Goal: Transaction & Acquisition: Download file/media

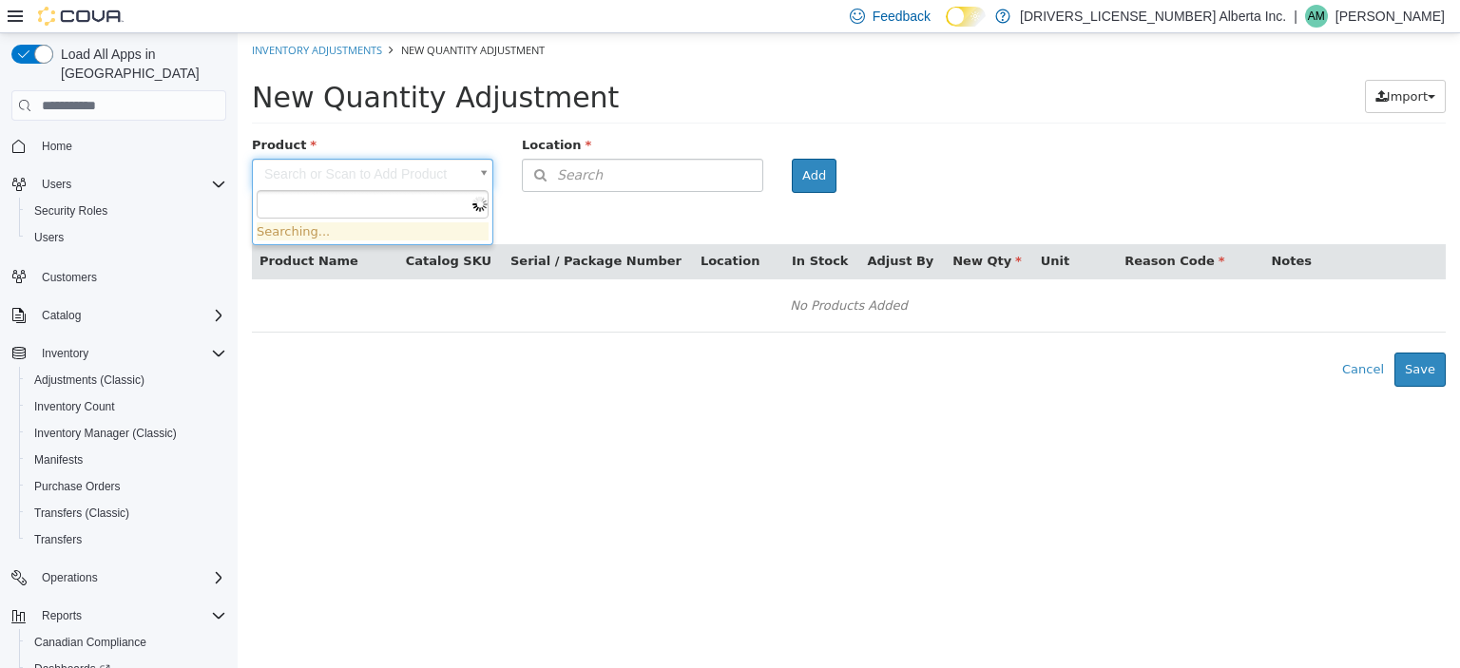
click at [380, 170] on body "× Inventory Adjustments New Quantity Adjustment New Quantity Adjustment Import …" at bounding box center [849, 209] width 1222 height 353
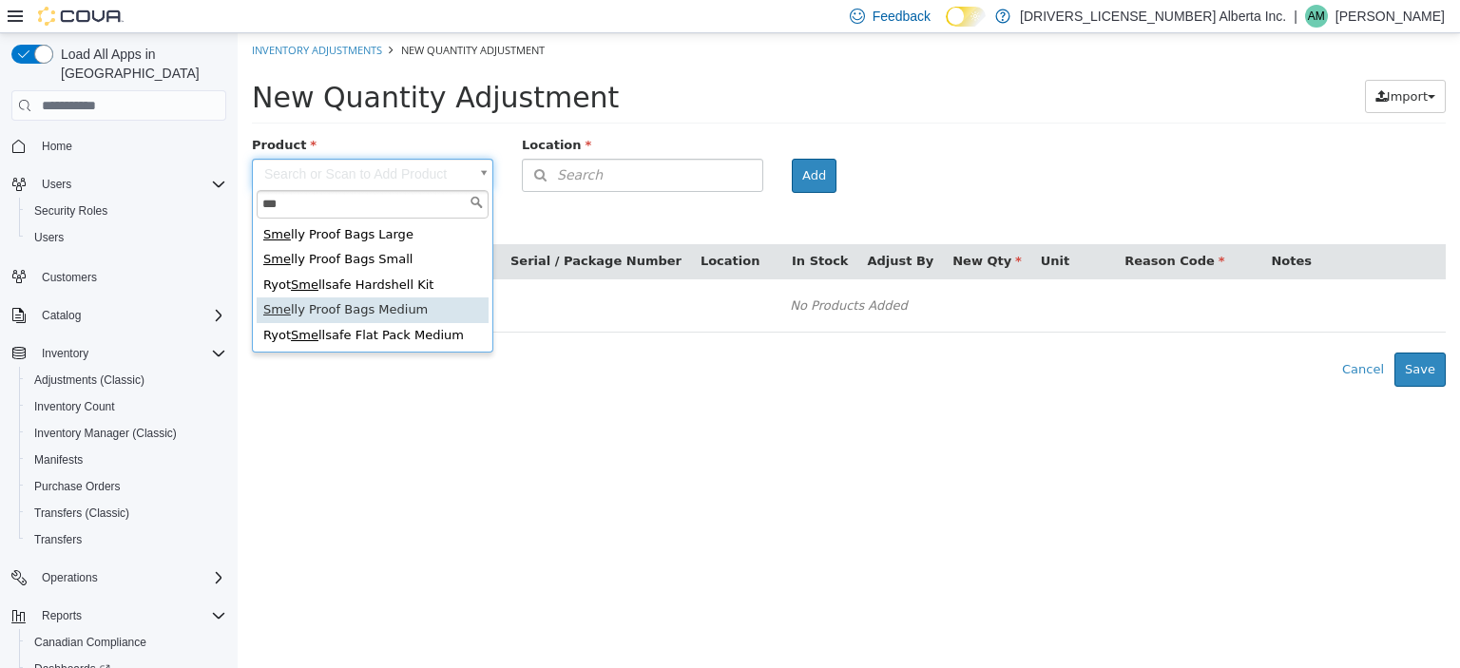
type input "***"
type input "**********"
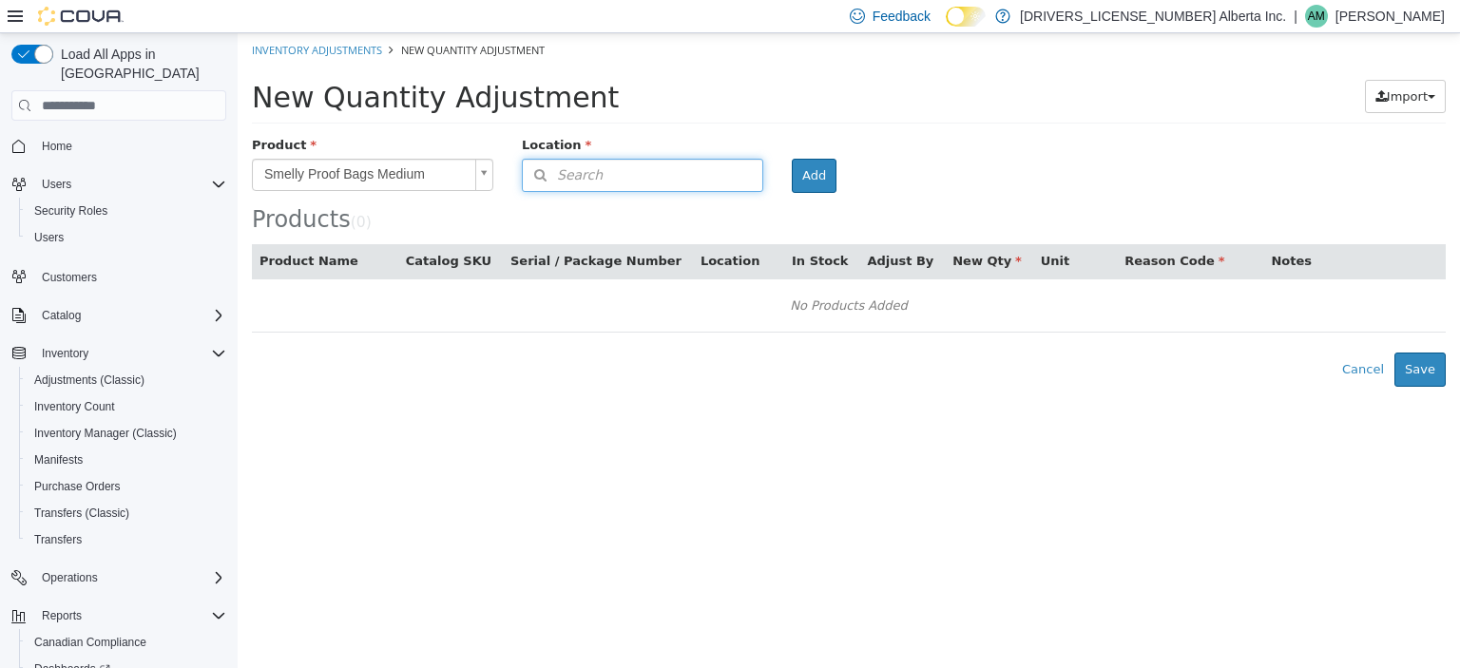
click at [682, 177] on button "Search" at bounding box center [642, 175] width 241 height 33
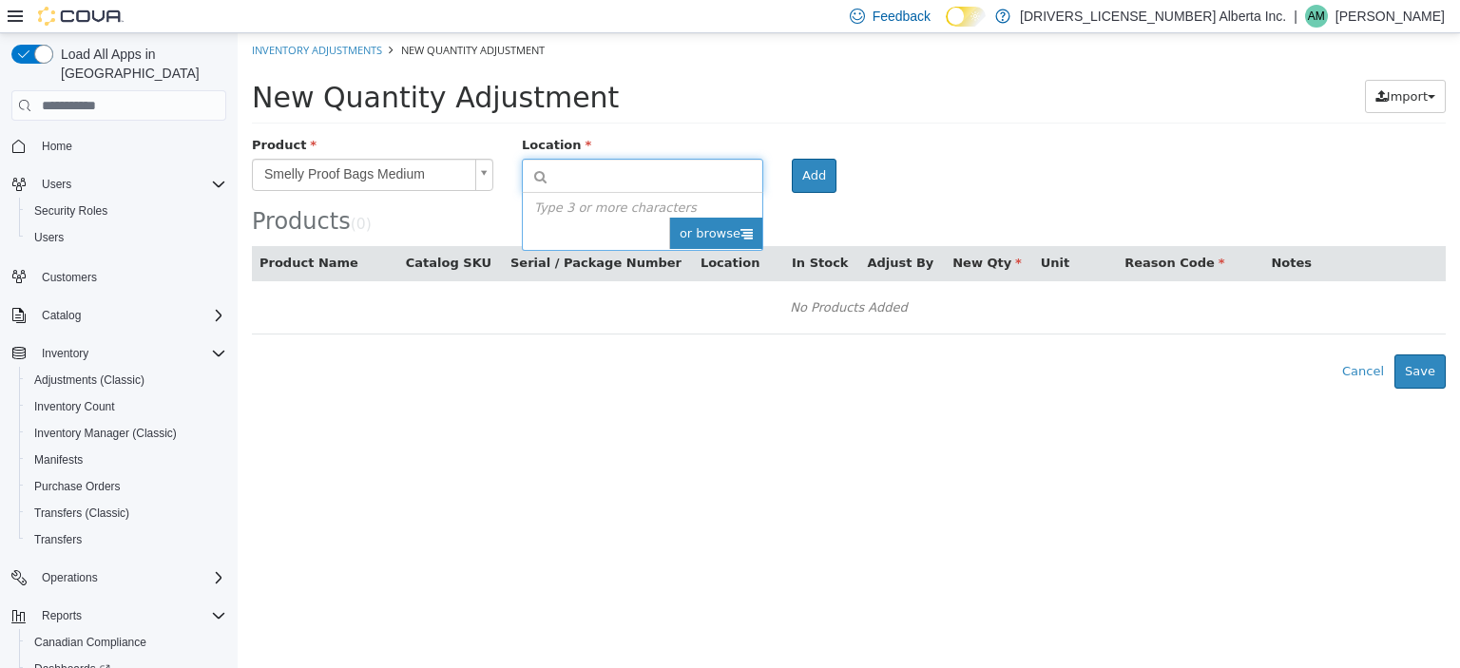
click at [722, 240] on span "or browse" at bounding box center [715, 234] width 93 height 32
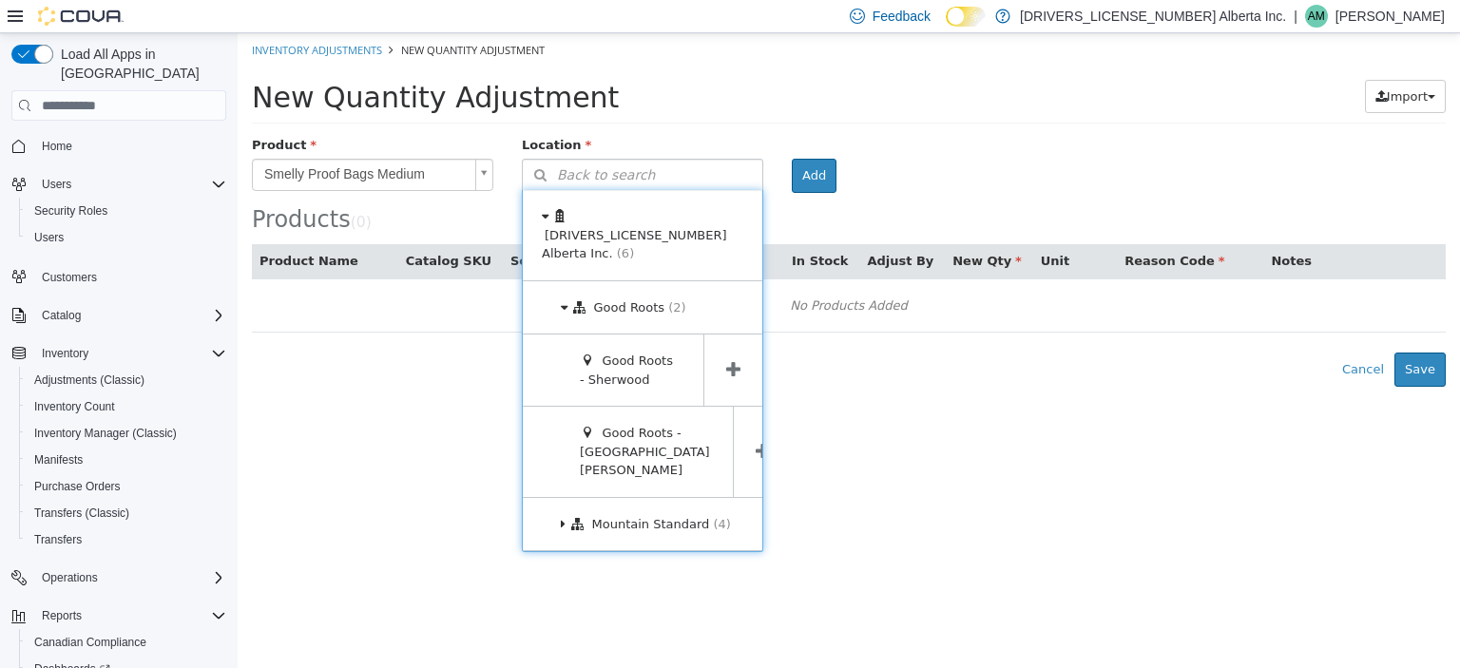
click at [726, 361] on icon at bounding box center [733, 370] width 14 height 18
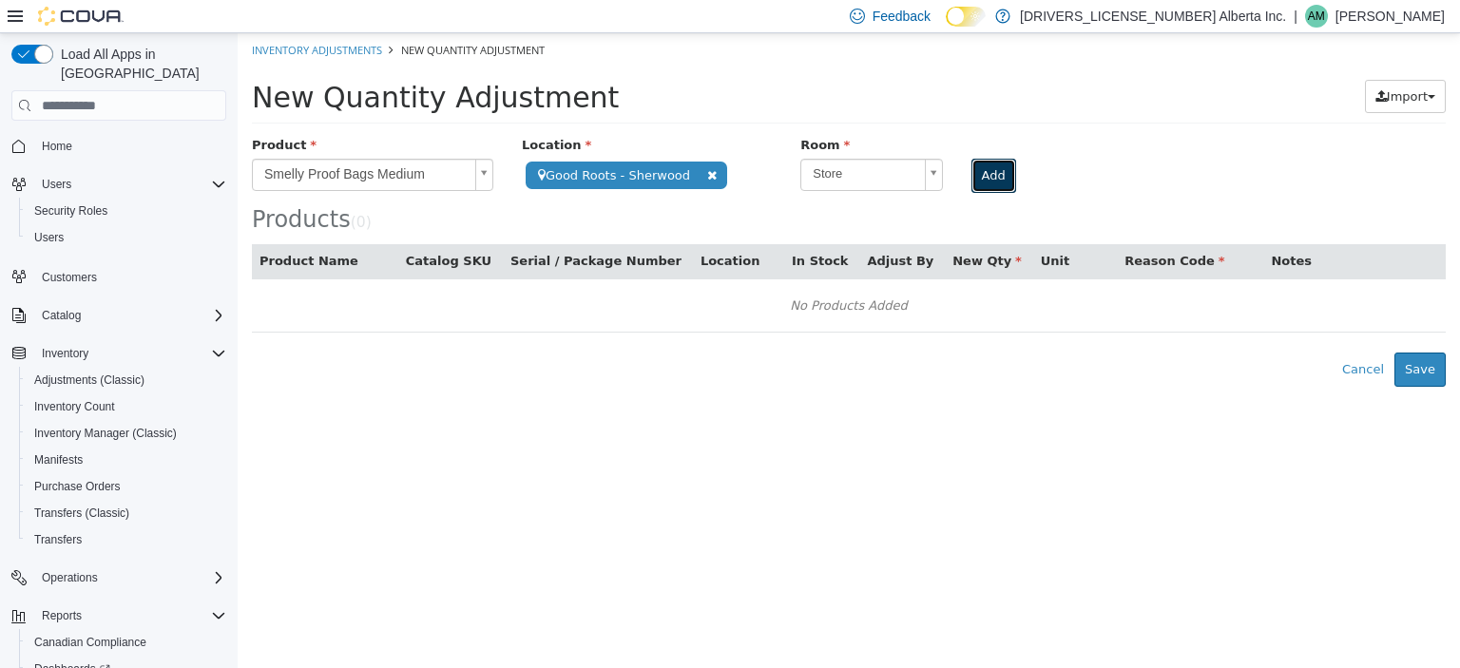
click at [981, 181] on button "Add" at bounding box center [993, 176] width 45 height 34
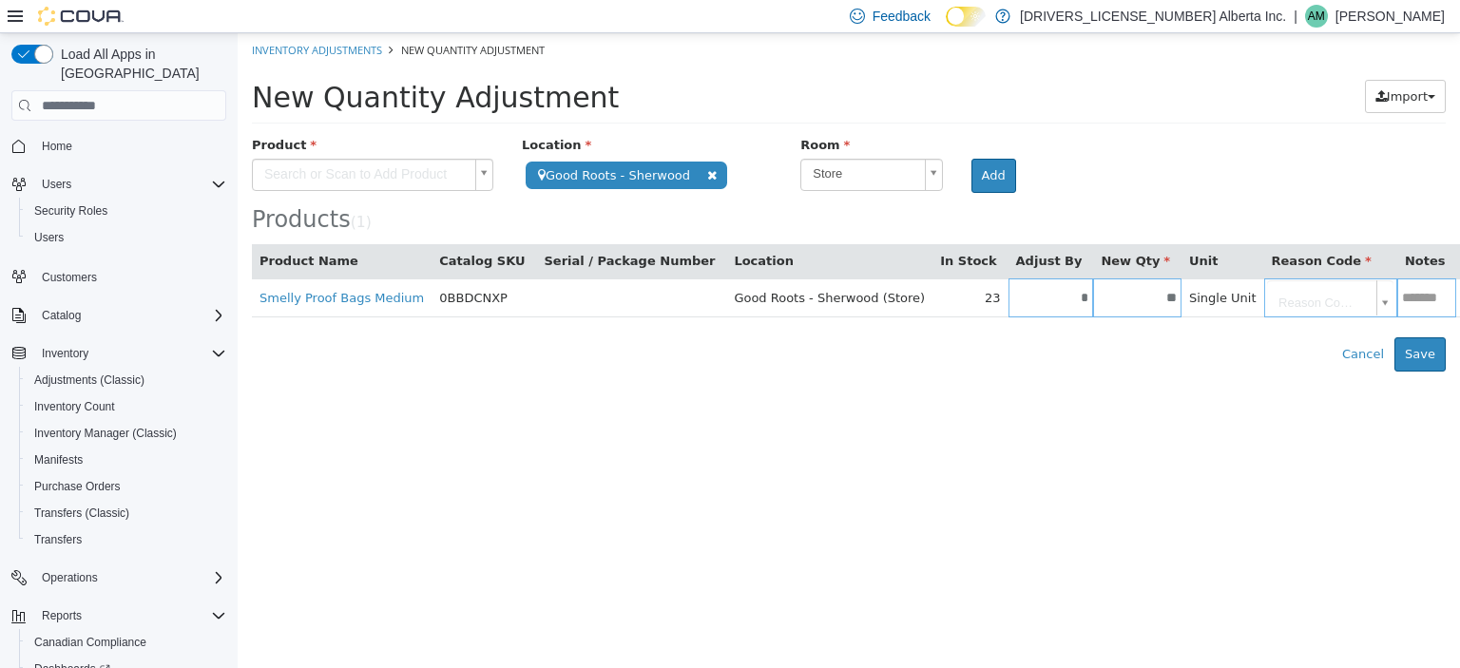
click at [407, 167] on body "**********" at bounding box center [849, 202] width 1222 height 338
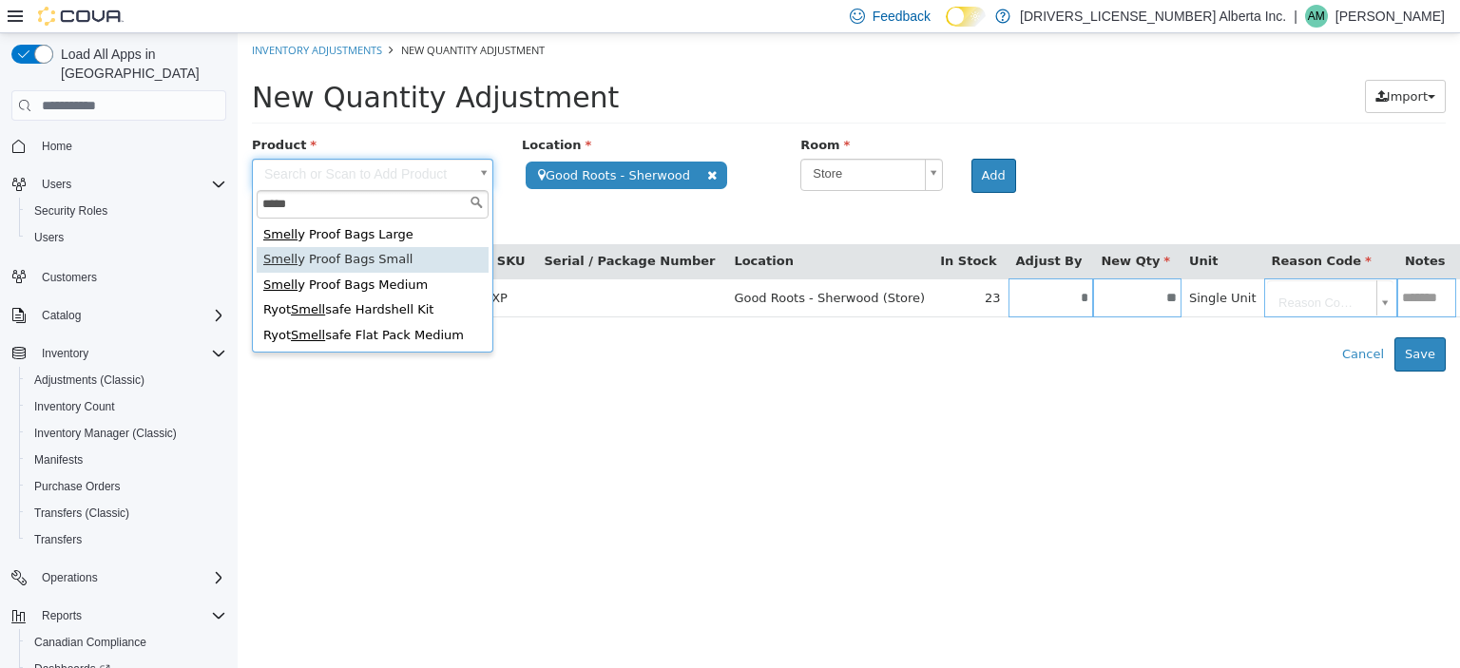
type input "*****"
type input "**********"
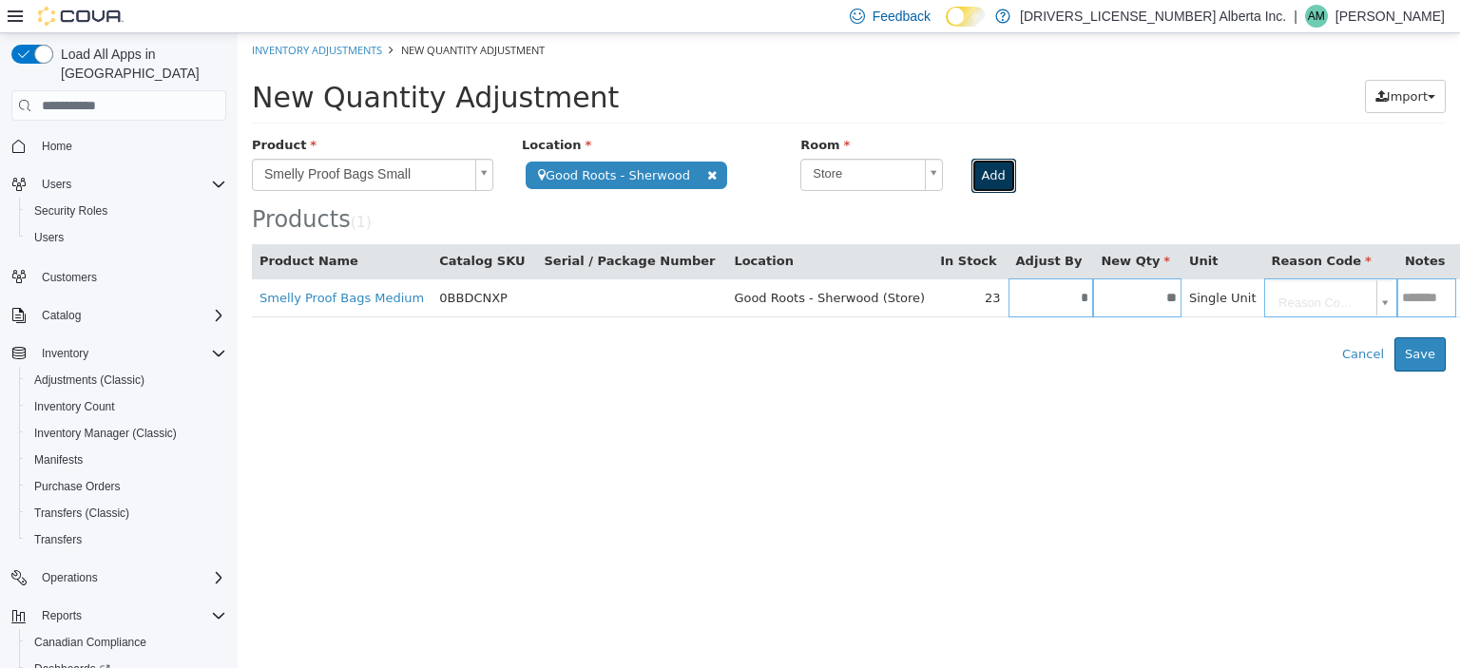
click at [992, 177] on button "Add" at bounding box center [993, 176] width 45 height 34
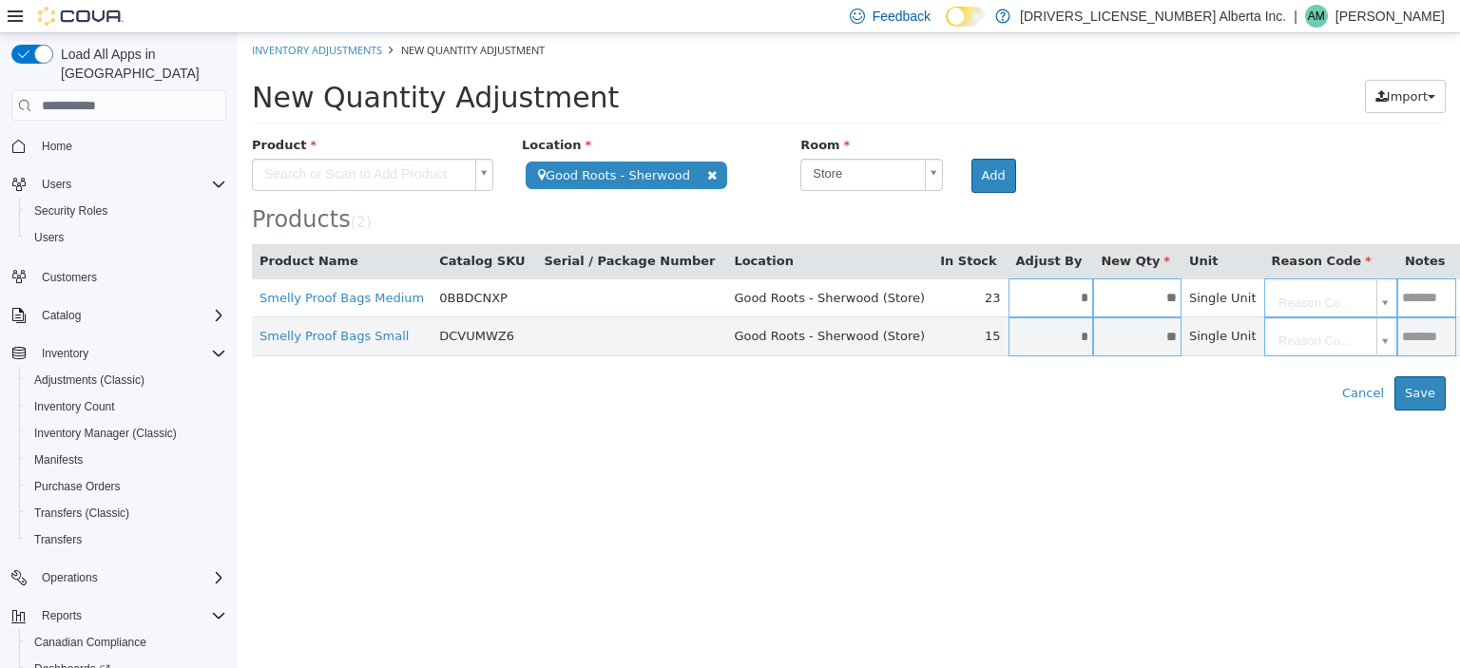
click at [1459, 335] on icon "button" at bounding box center [1472, 336] width 10 height 13
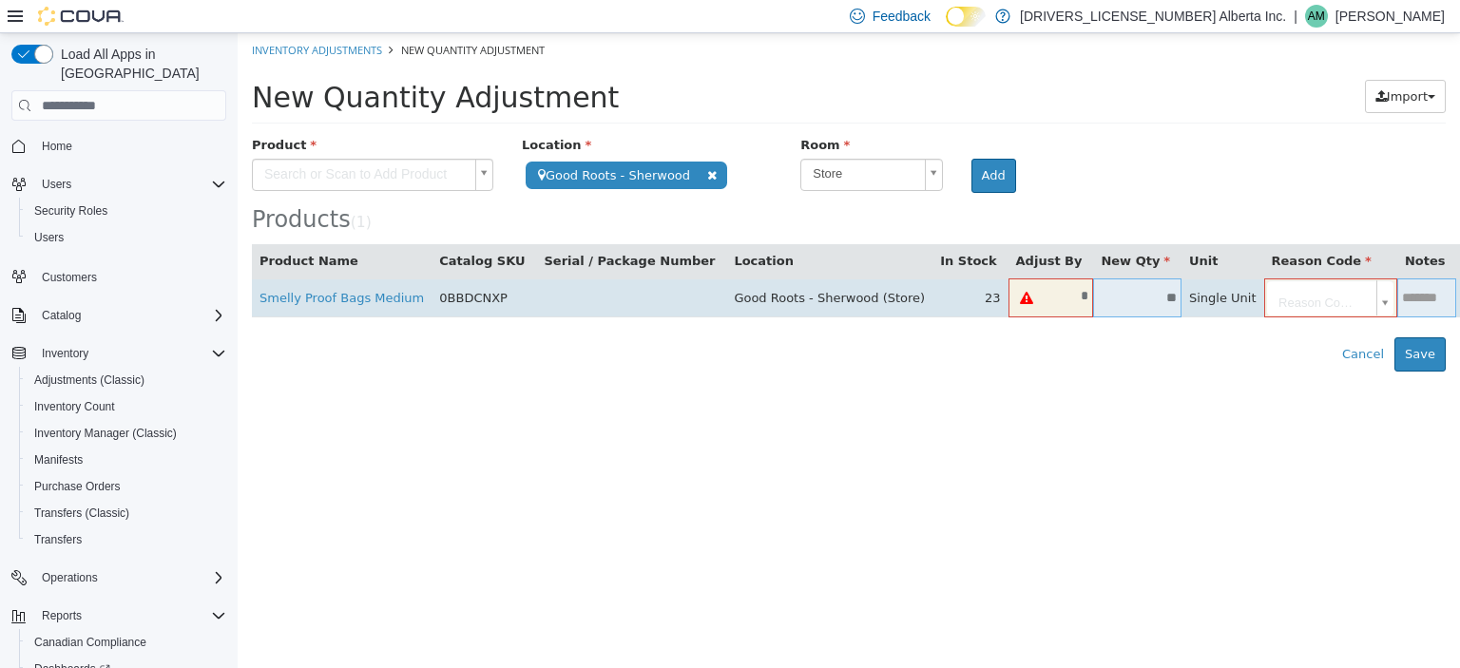
click at [1459, 302] on icon "button" at bounding box center [1472, 297] width 10 height 13
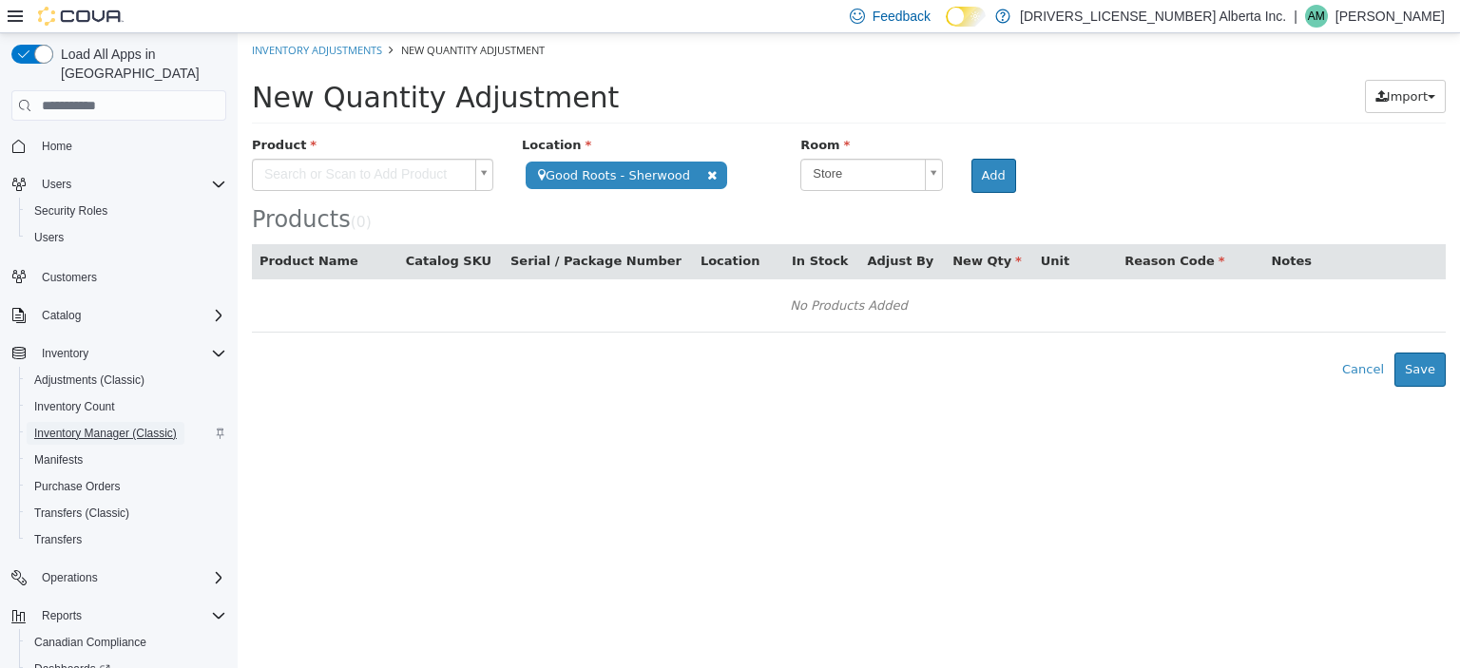
click at [123, 426] on span "Inventory Manager (Classic)" at bounding box center [105, 433] width 143 height 15
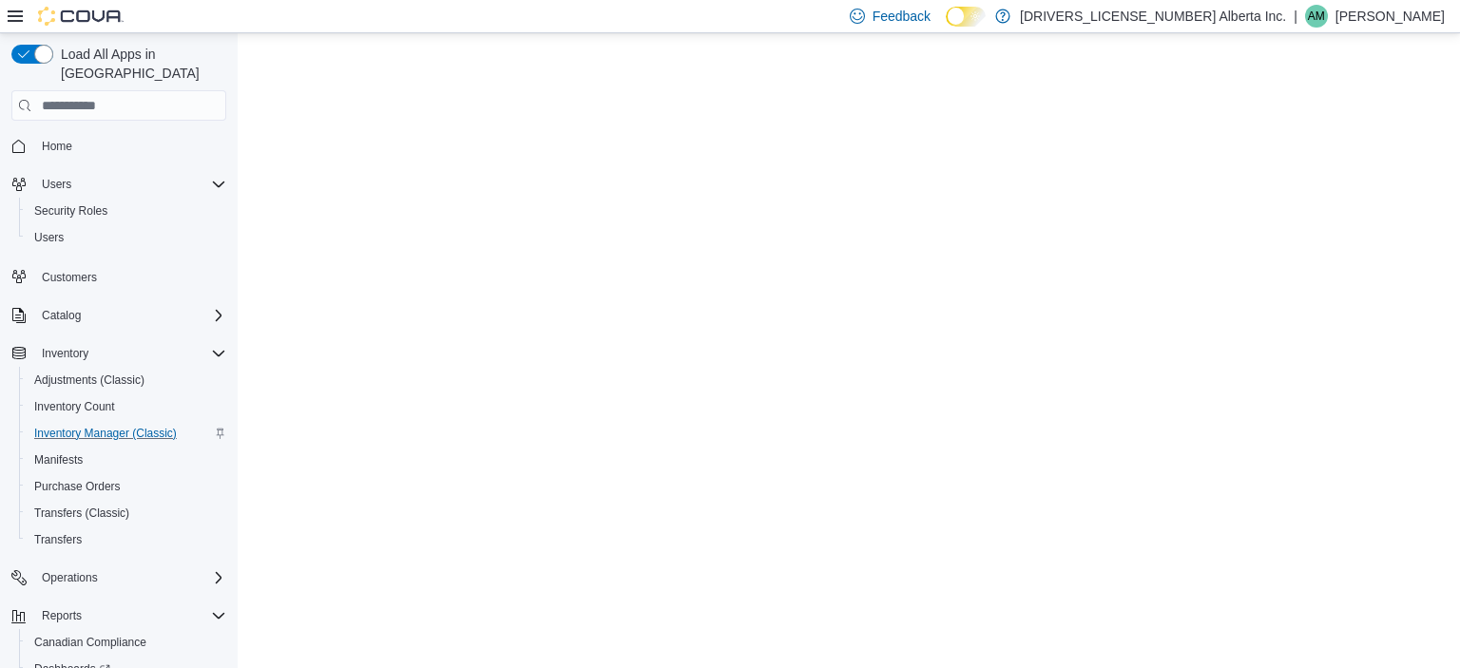
click at [123, 426] on span "Inventory Manager (Classic)" at bounding box center [105, 433] width 143 height 15
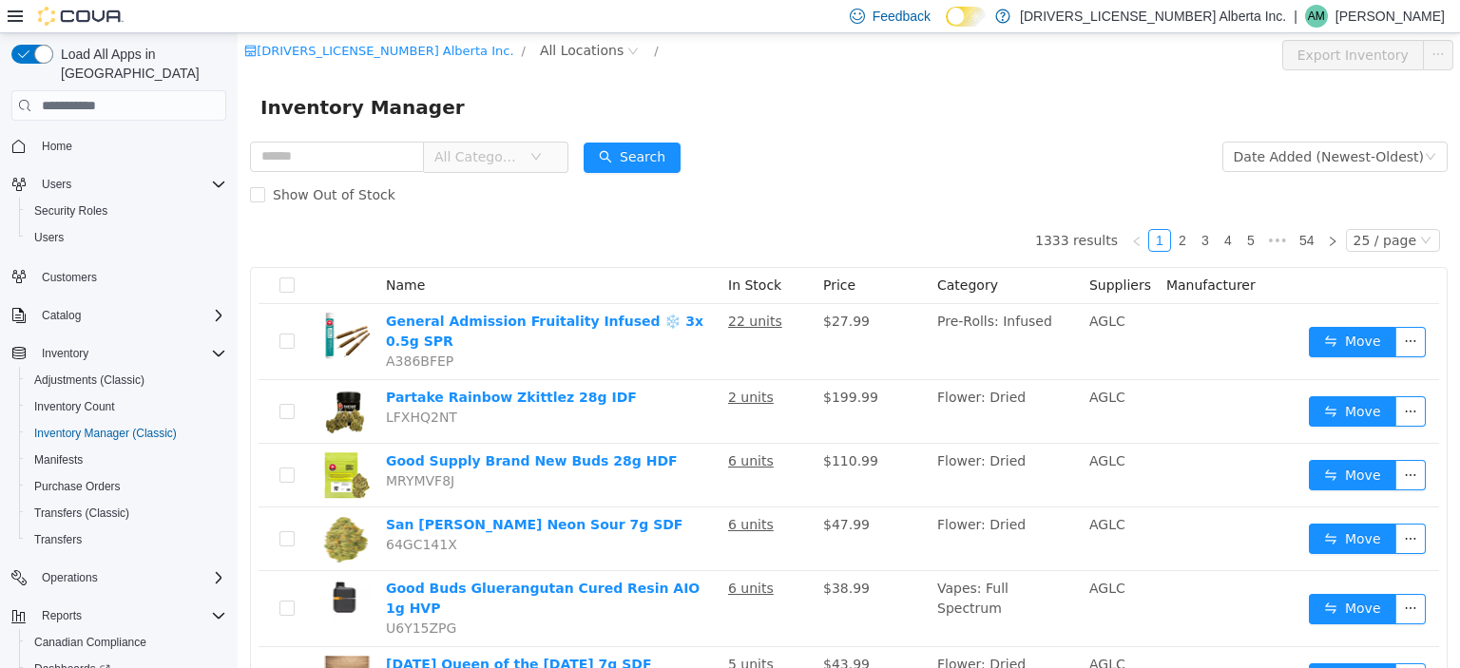
click at [553, 160] on span "All Categories" at bounding box center [488, 157] width 130 height 30
click at [553, 163] on span "All Categories" at bounding box center [488, 157] width 130 height 30
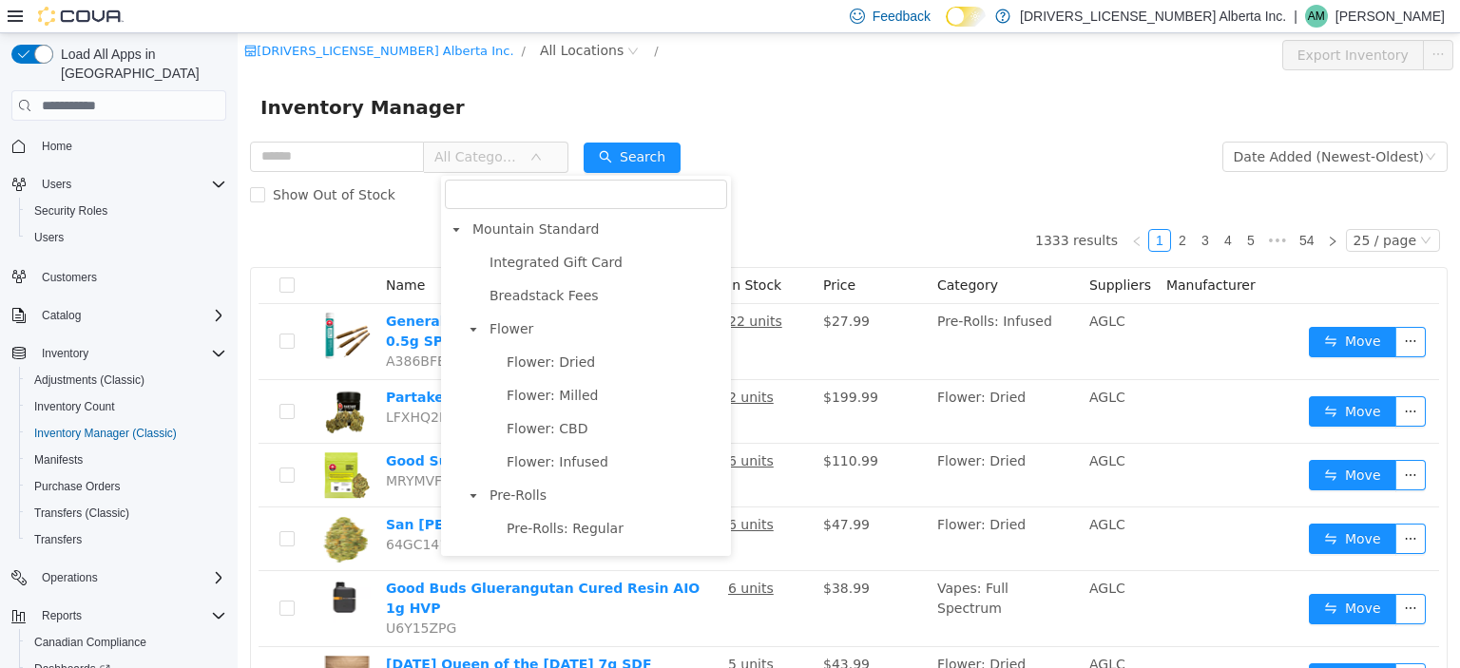
click at [982, 170] on form "All Categories Date Added (Newest-Oldest) Search Show Out of Stock" at bounding box center [848, 176] width 1197 height 76
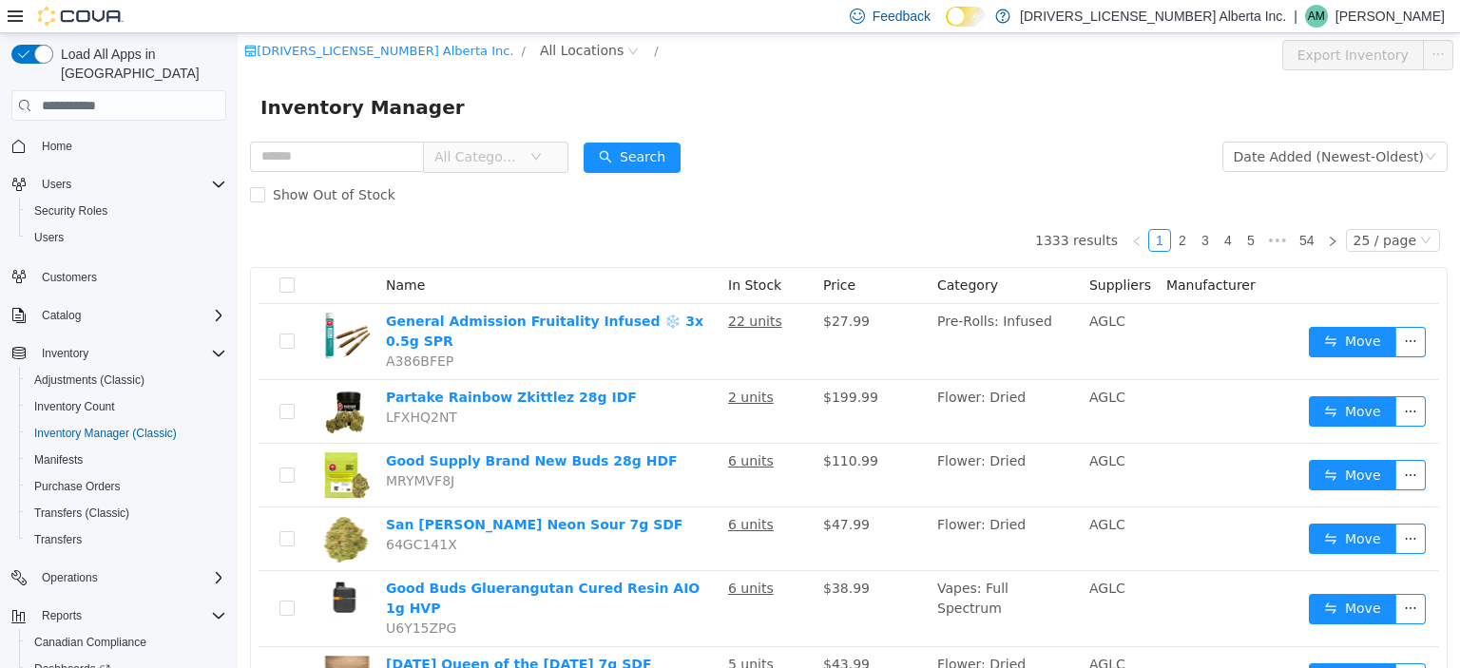
click at [941, 170] on form "All Categories Date Added (Newest-Oldest) Search Show Out of Stock" at bounding box center [848, 176] width 1197 height 76
click at [627, 51] on icon "icon: close-circle" at bounding box center [632, 51] width 11 height 11
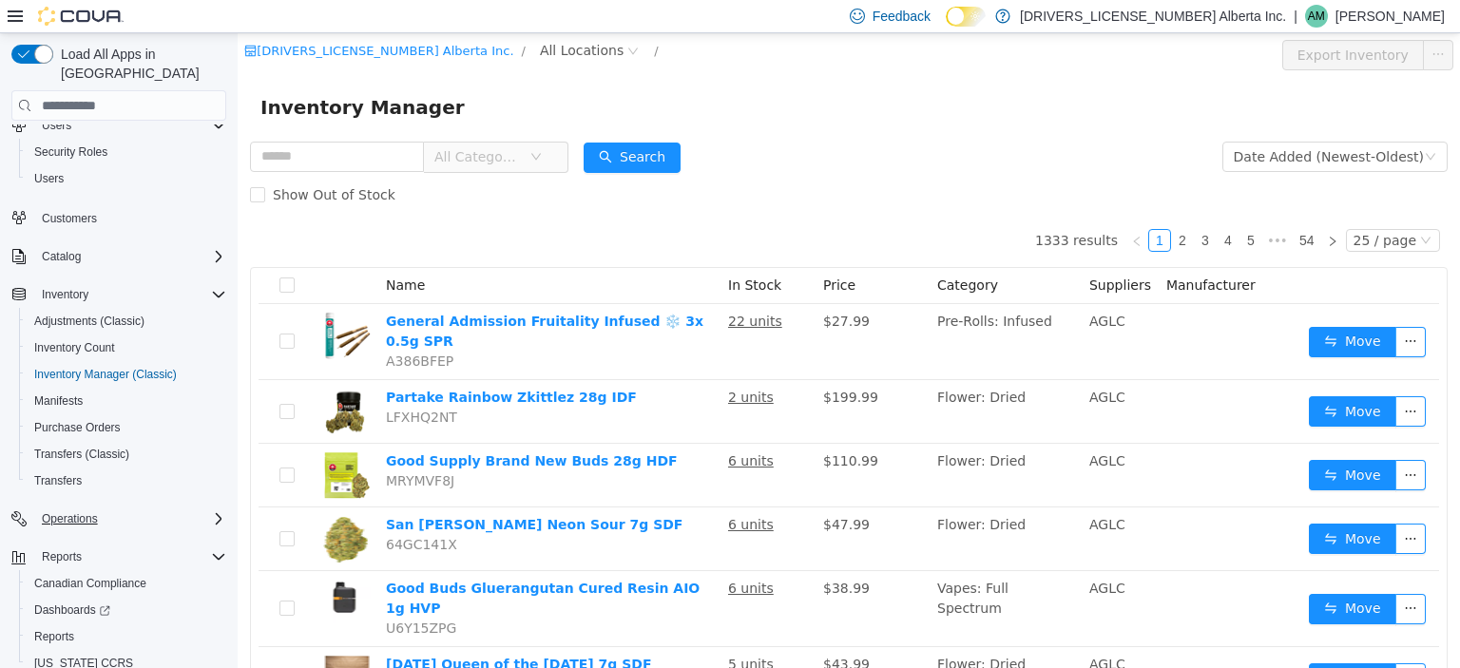
scroll to position [104, 0]
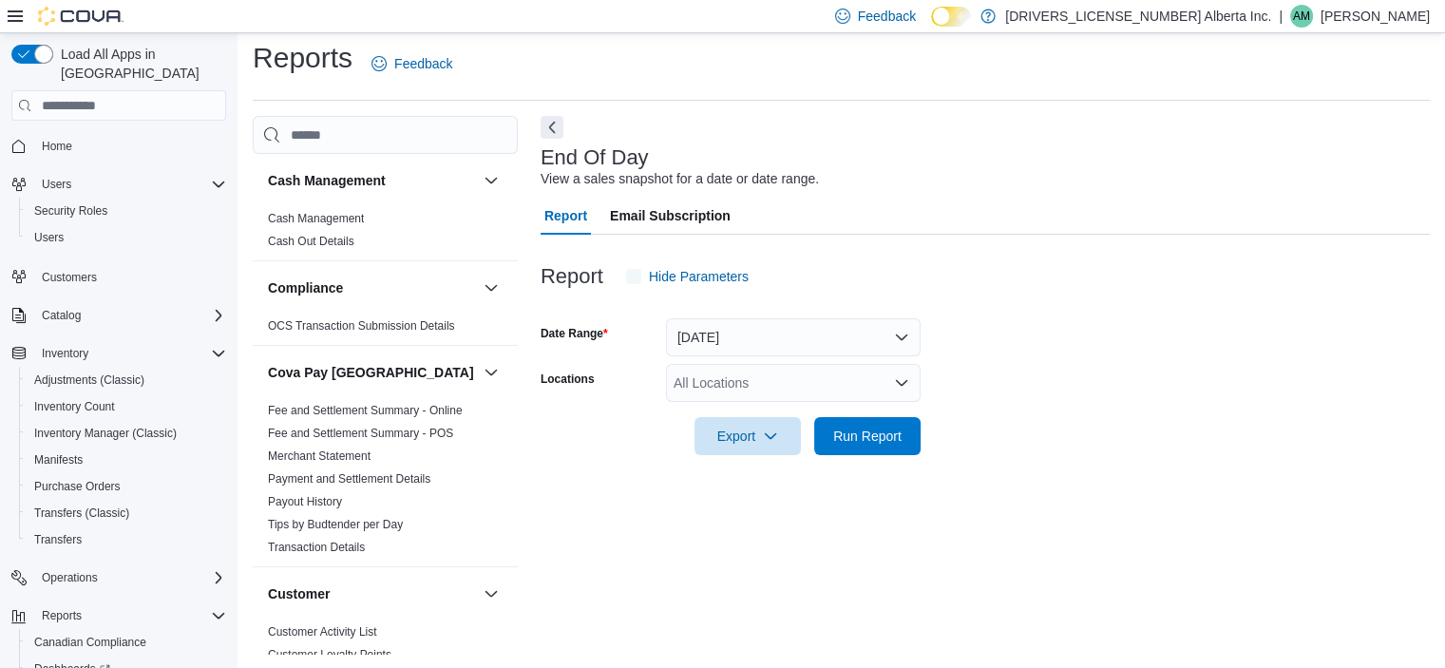
scroll to position [11, 0]
click at [738, 333] on button "Today" at bounding box center [793, 335] width 255 height 38
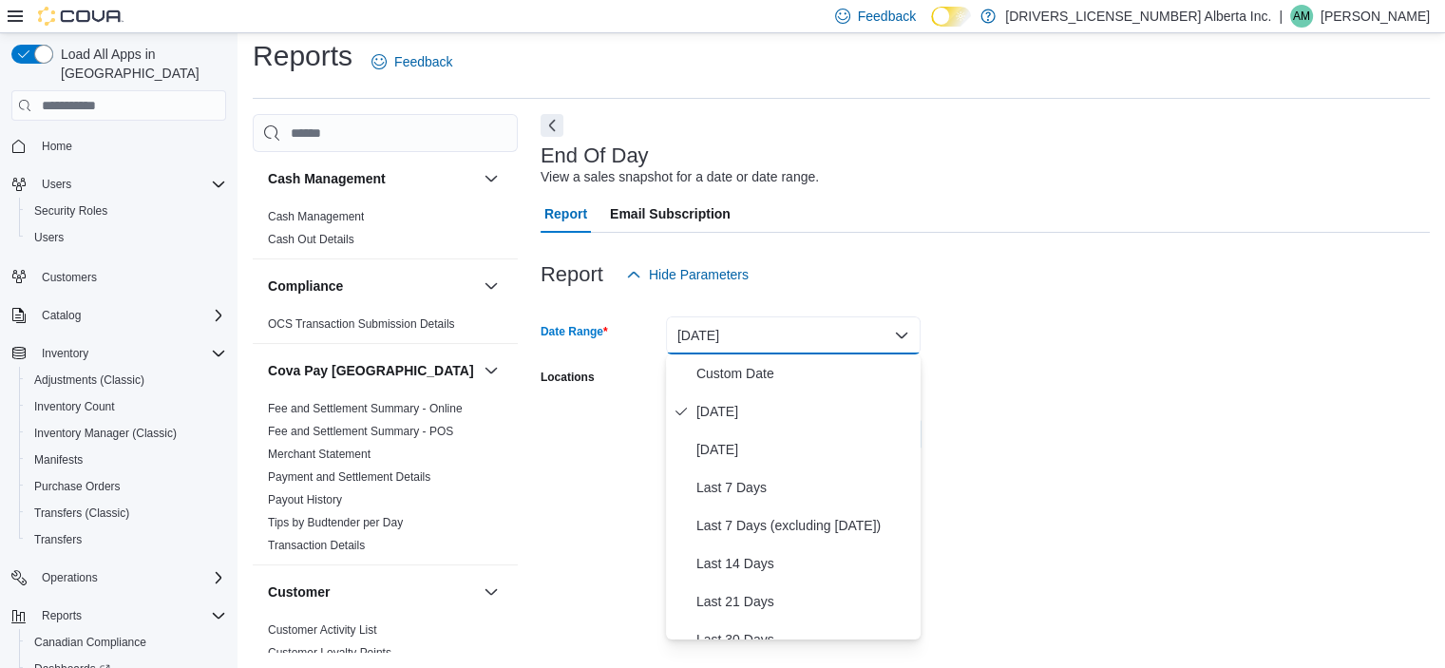
click at [905, 197] on div "Report Email Subscription" at bounding box center [985, 214] width 889 height 38
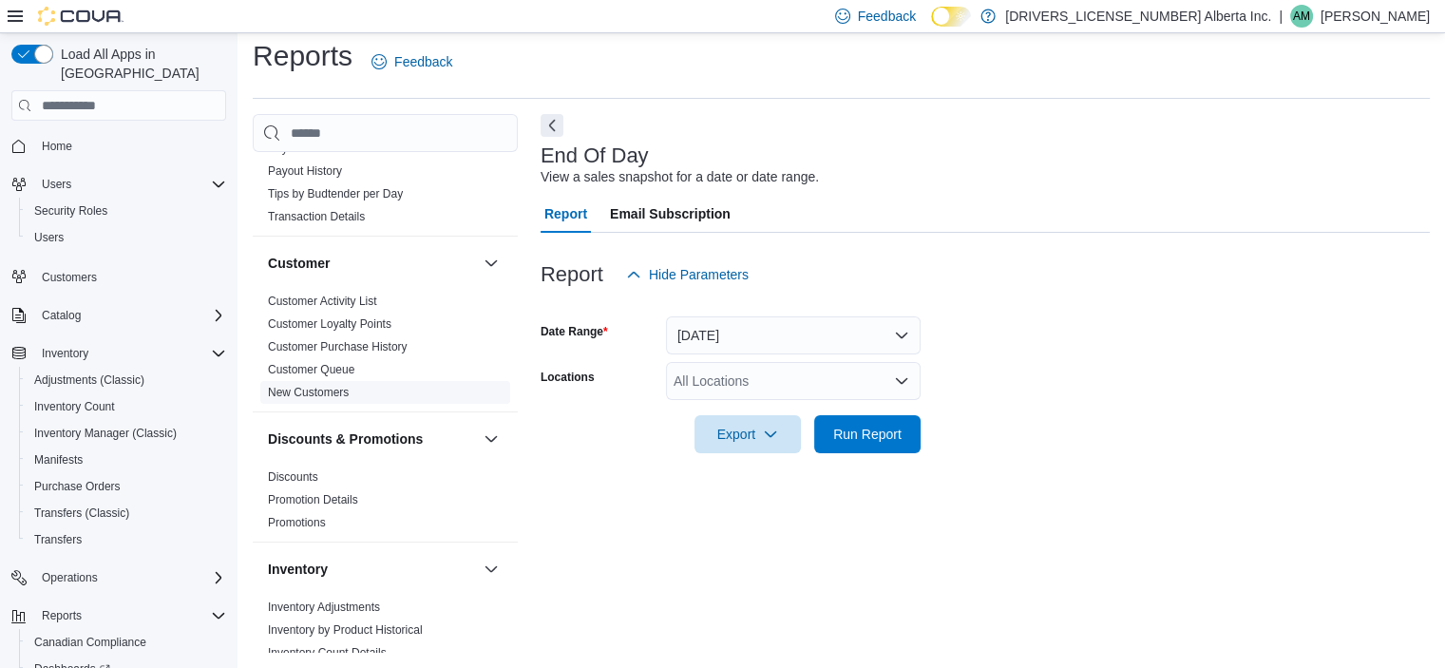
scroll to position [443, 0]
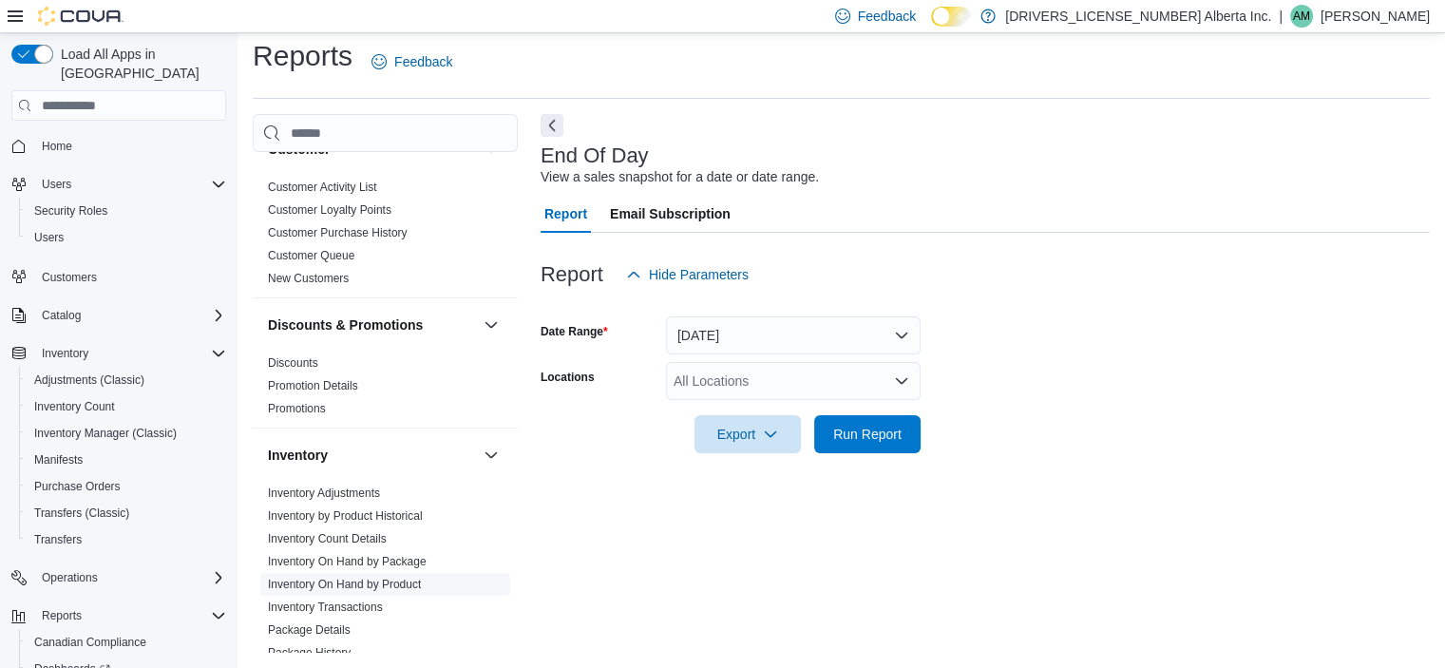
click at [392, 574] on span "Inventory On Hand by Product" at bounding box center [385, 584] width 250 height 23
click at [392, 585] on link "Inventory On Hand by Product" at bounding box center [344, 584] width 153 height 13
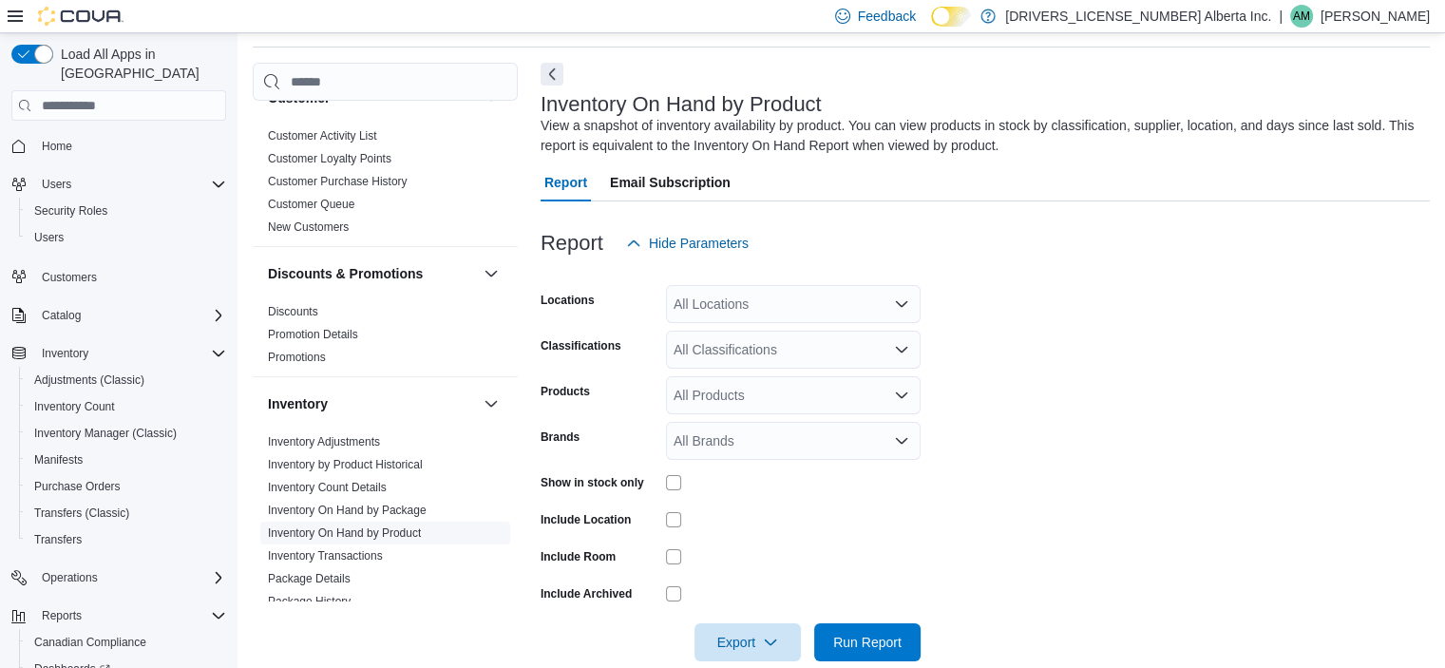
scroll to position [64, 0]
click at [750, 322] on form "Locations All Locations Classifications All Classifications Products All Produc…" at bounding box center [985, 460] width 889 height 399
click at [772, 316] on div "All Locations" at bounding box center [793, 303] width 255 height 38
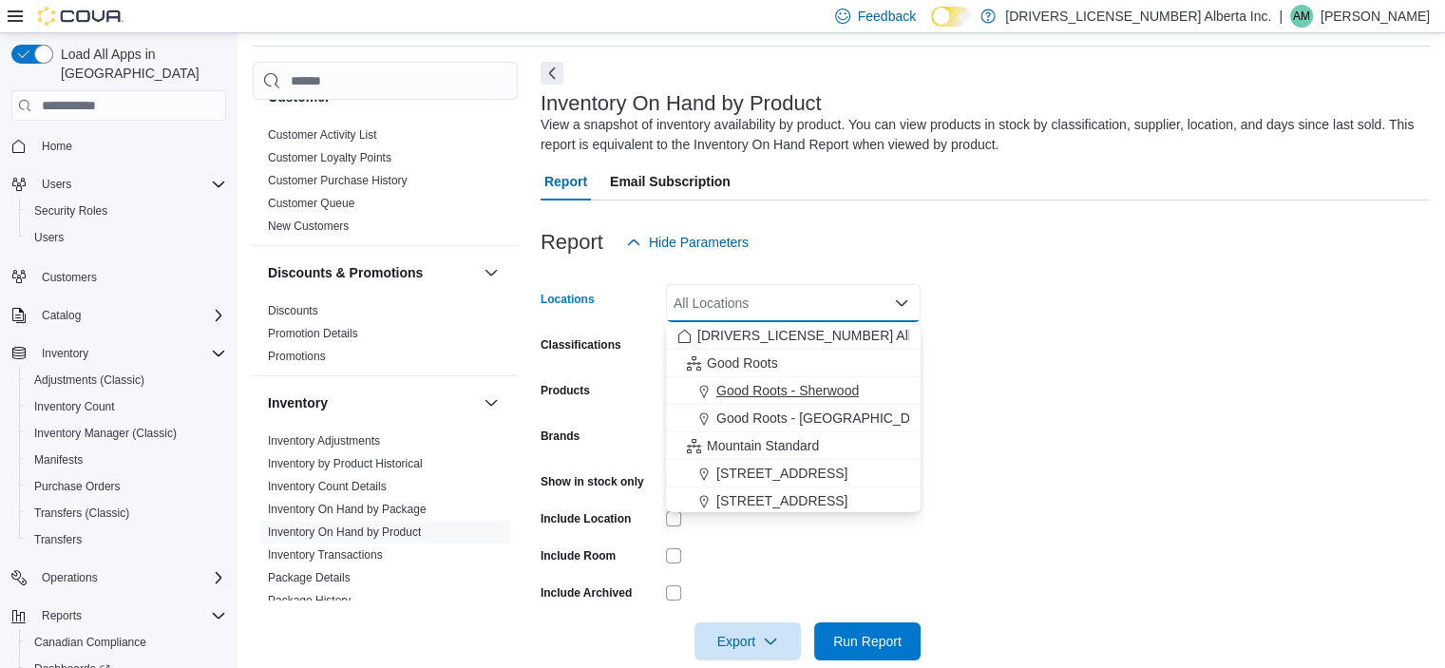
click at [817, 400] on button "Good Roots - Sherwood" at bounding box center [793, 391] width 255 height 28
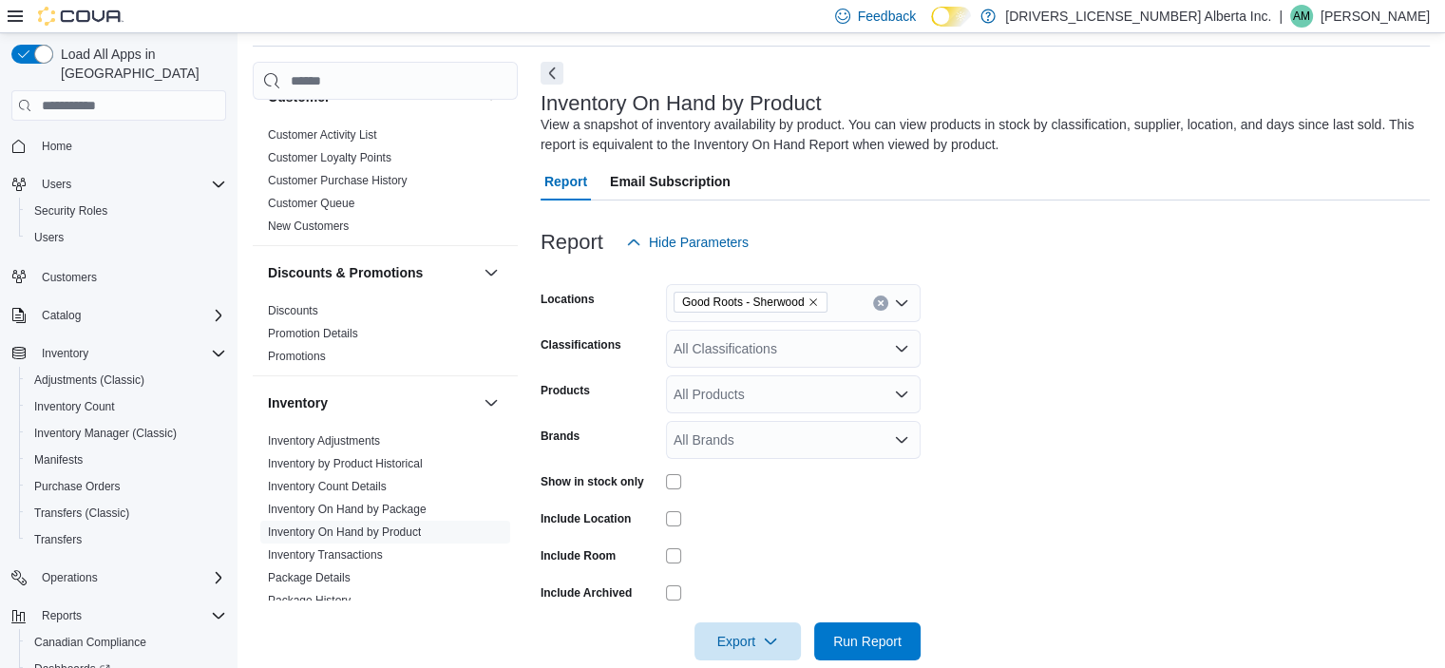
click at [1045, 477] on form "Locations Good Roots - Sherwood Classifications All Classifications Products Al…" at bounding box center [985, 460] width 889 height 399
click at [792, 343] on div "All Classifications" at bounding box center [793, 349] width 255 height 38
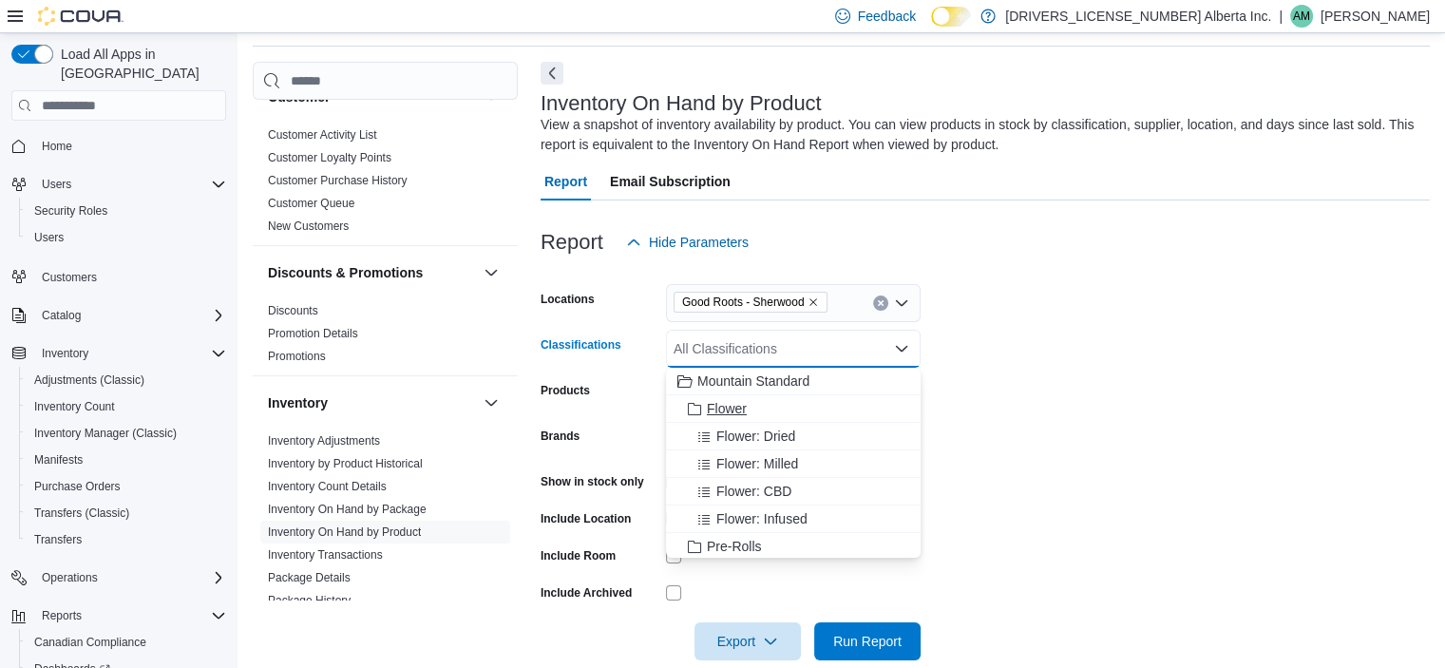
click at [721, 411] on span "Flower" at bounding box center [727, 408] width 40 height 19
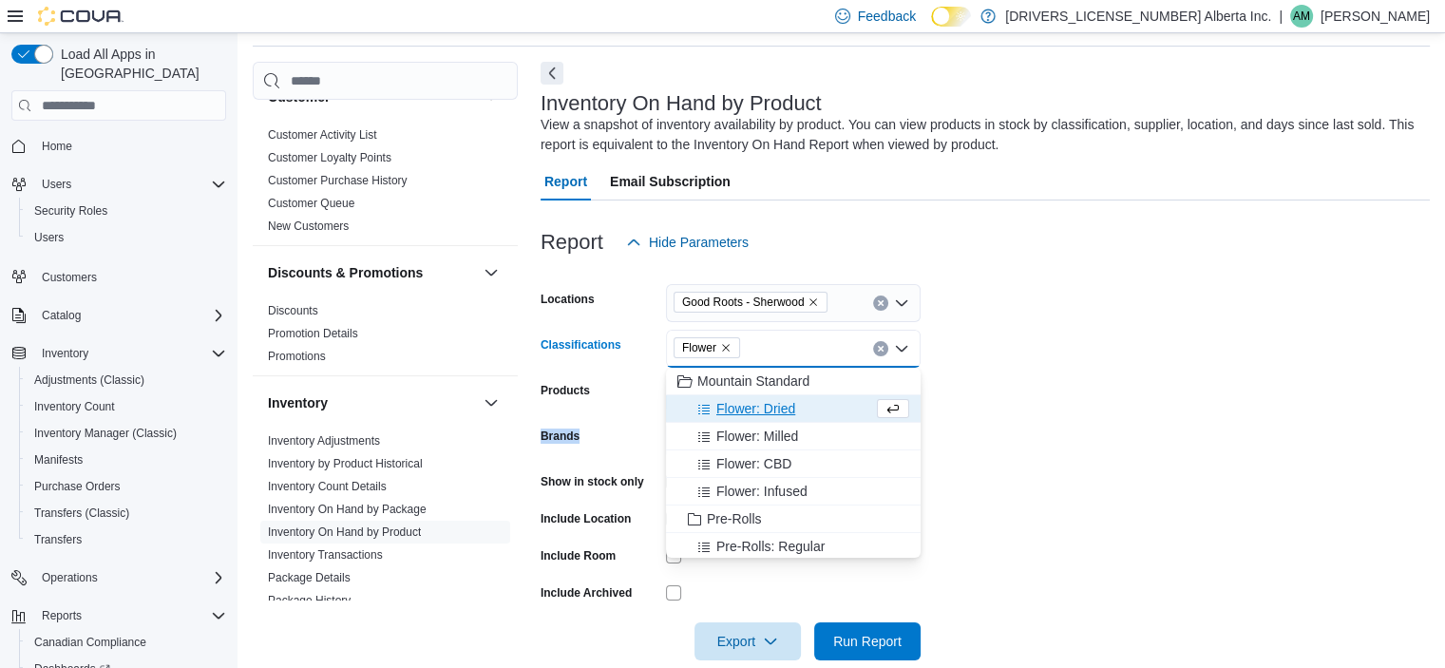
click at [1320, 411] on form "Locations Good Roots - Sherwood Classifications Flower Combo box. Selected. Flo…" at bounding box center [985, 460] width 889 height 399
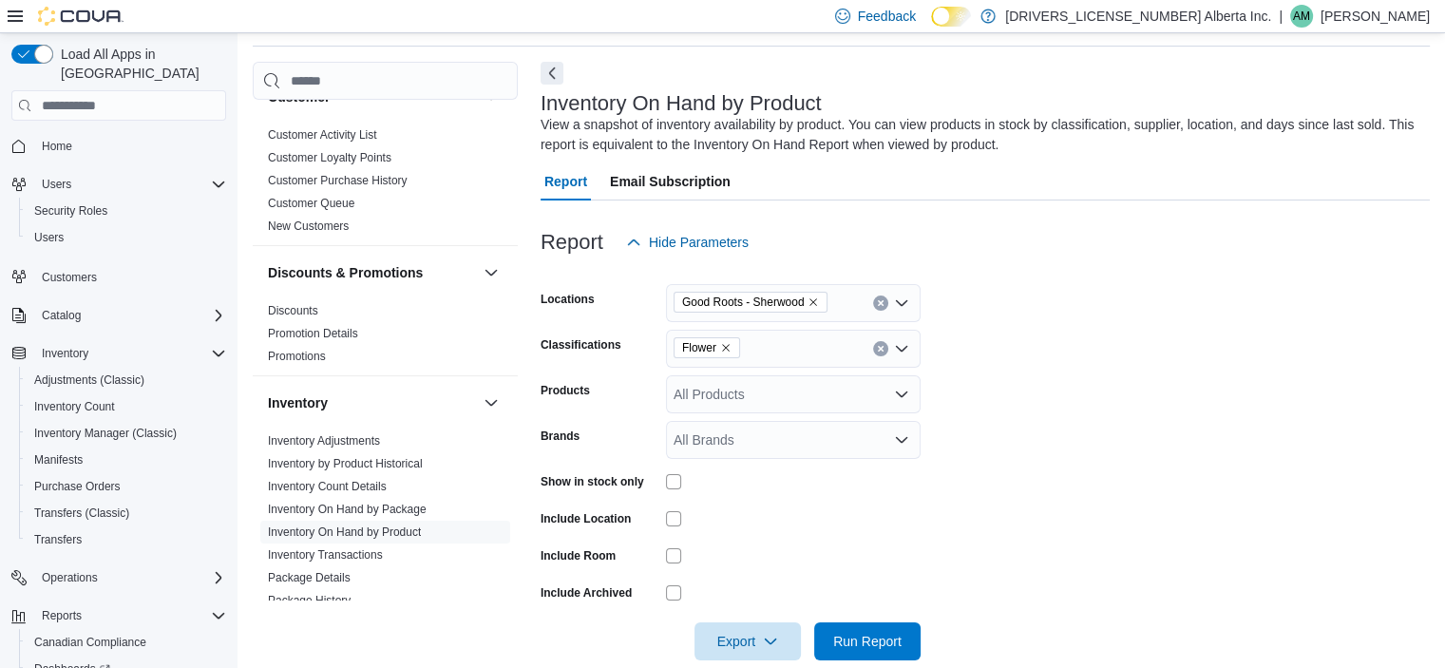
click at [663, 478] on div "Show in stock only" at bounding box center [731, 481] width 380 height 29
click at [759, 638] on span "Export" at bounding box center [748, 640] width 84 height 38
click at [753, 519] on span "Export to Excel" at bounding box center [751, 525] width 86 height 15
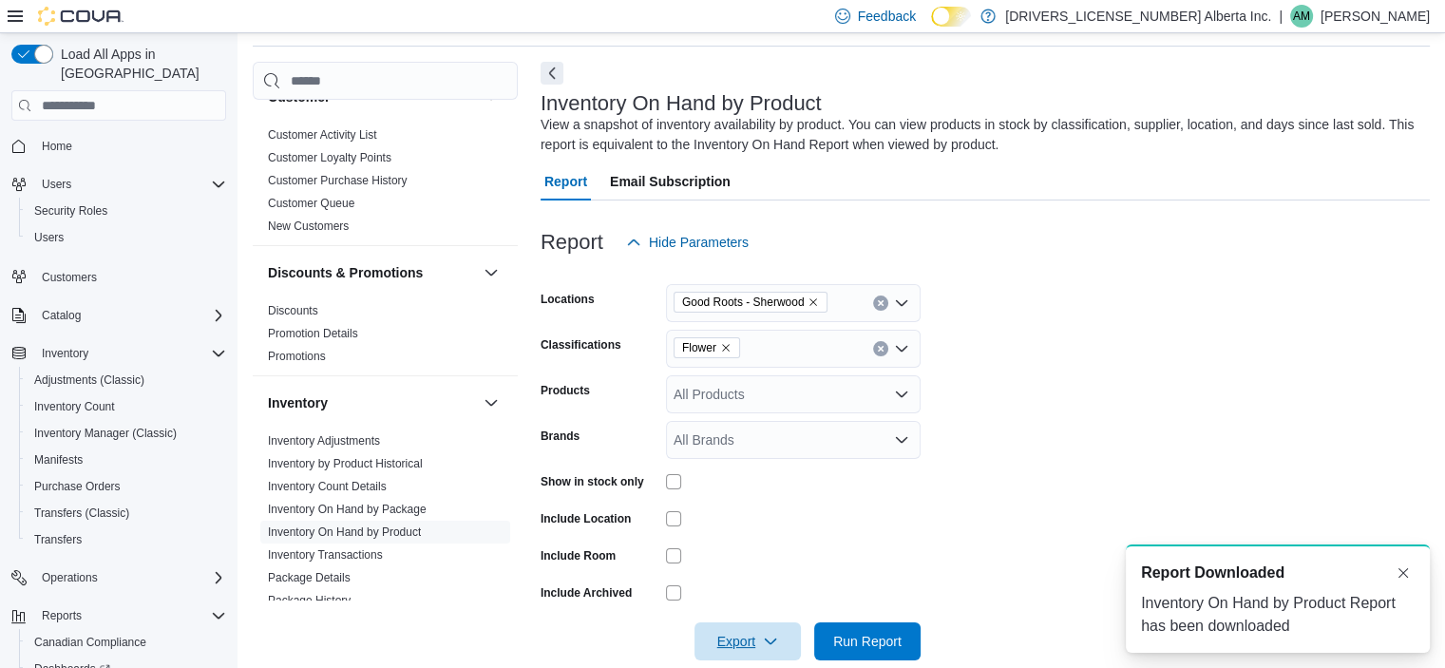
scroll to position [0, 0]
